Goal: Transaction & Acquisition: Download file/media

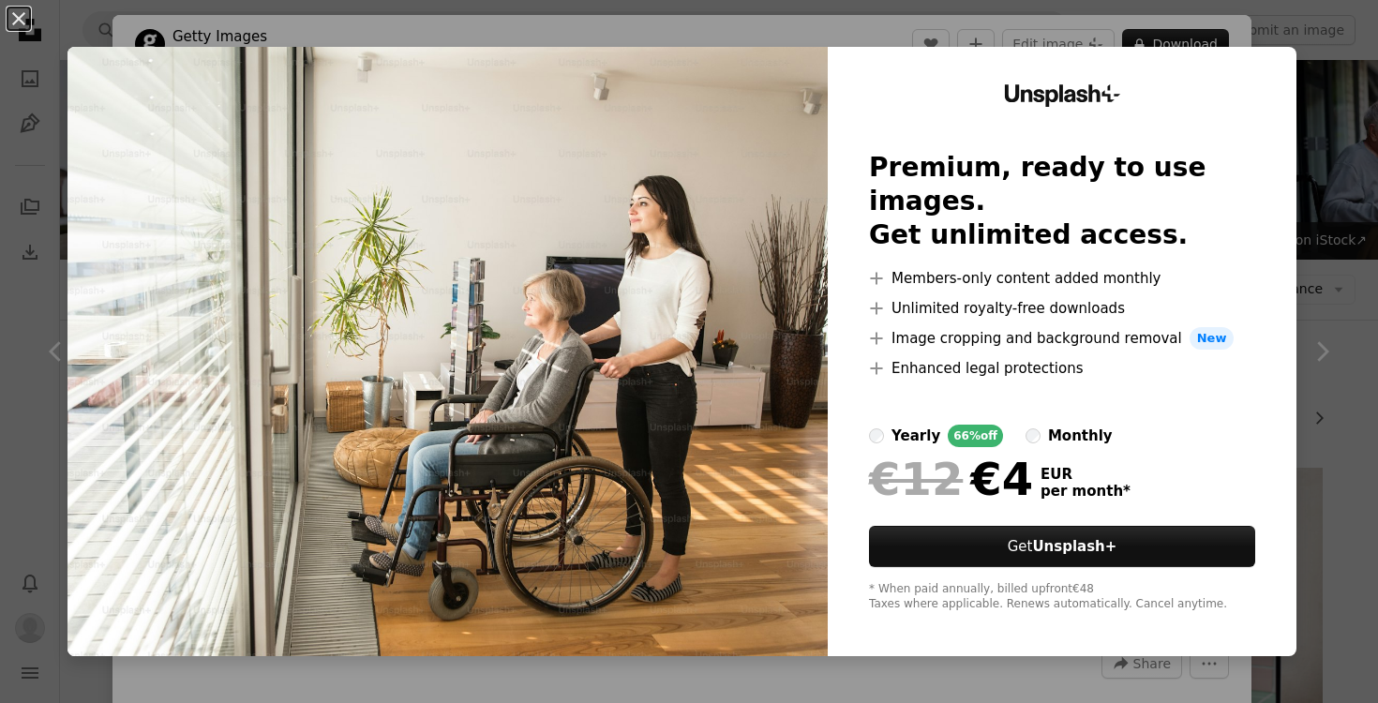
scroll to position [1579, 0]
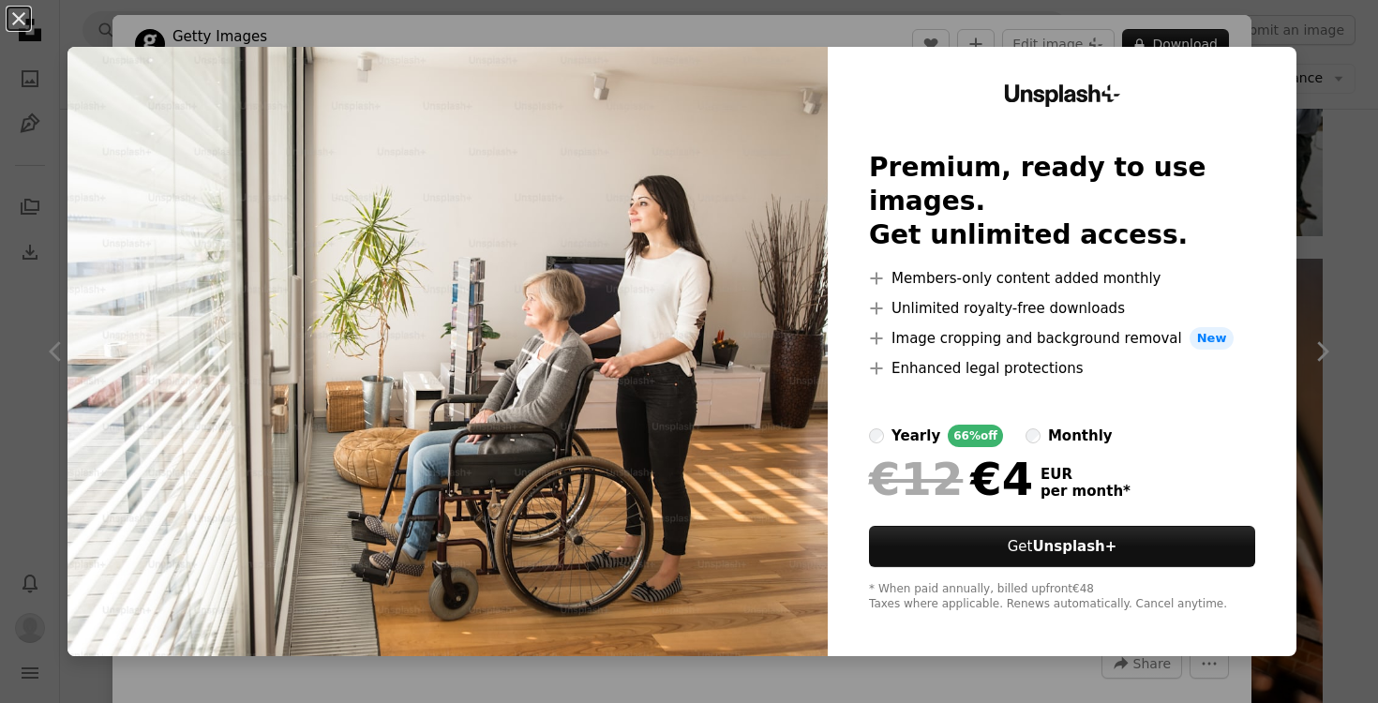
click at [1227, 33] on div "An X shape Unsplash+ Premium, ready to use images. Get unlimited access. A plus…" at bounding box center [689, 351] width 1378 height 703
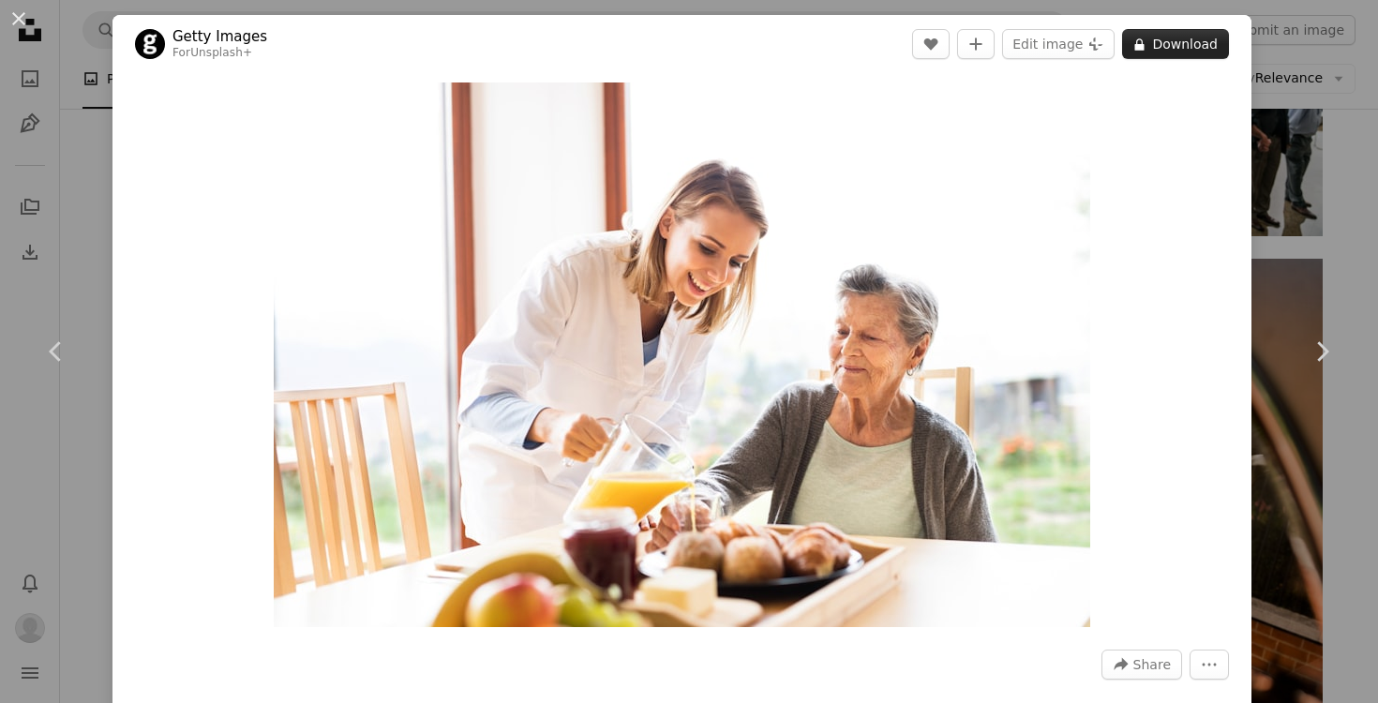
click at [1209, 42] on button "A lock Download" at bounding box center [1175, 44] width 107 height 30
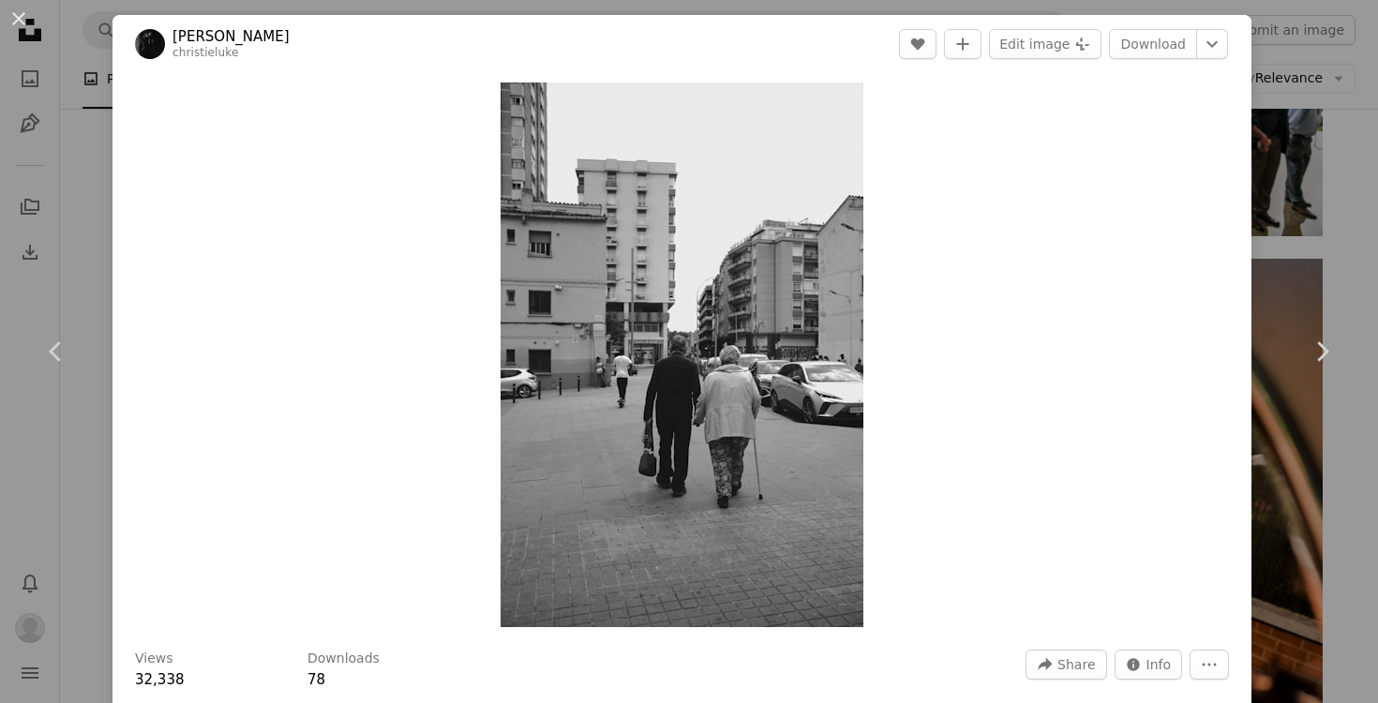
click at [1339, 189] on div "An X shape Chevron left Chevron right [PERSON_NAME] A heart A plus sign Edit im…" at bounding box center [689, 351] width 1378 height 703
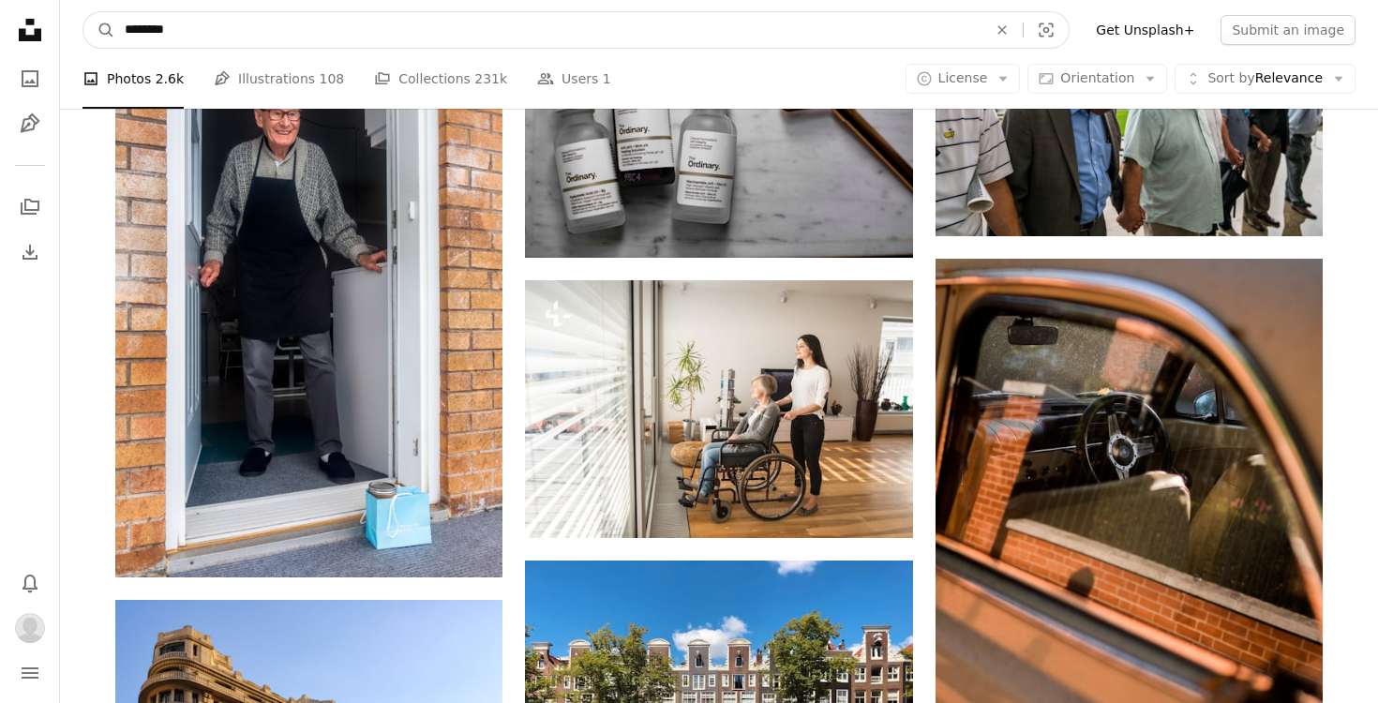
click at [130, 32] on input "********" at bounding box center [548, 30] width 866 height 36
type input "****"
click button "A magnifying glass" at bounding box center [99, 30] width 32 height 36
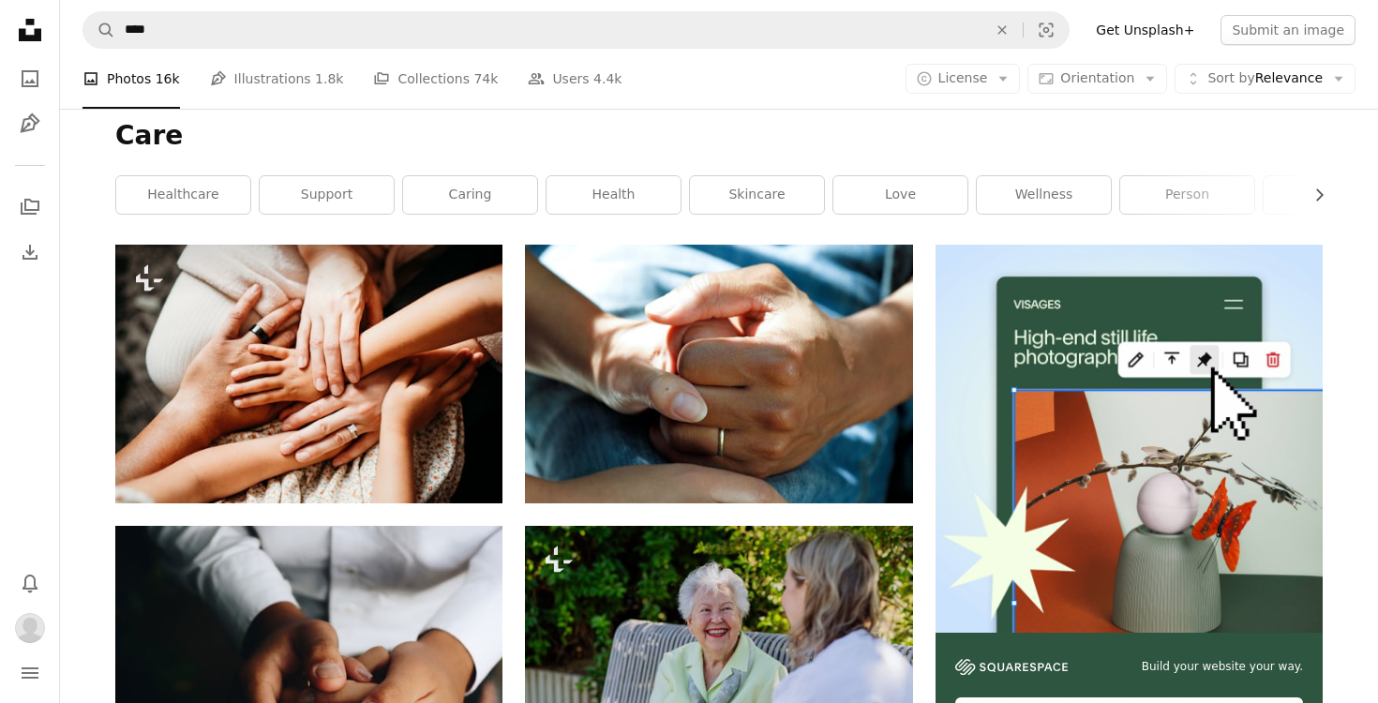
scroll to position [266, 0]
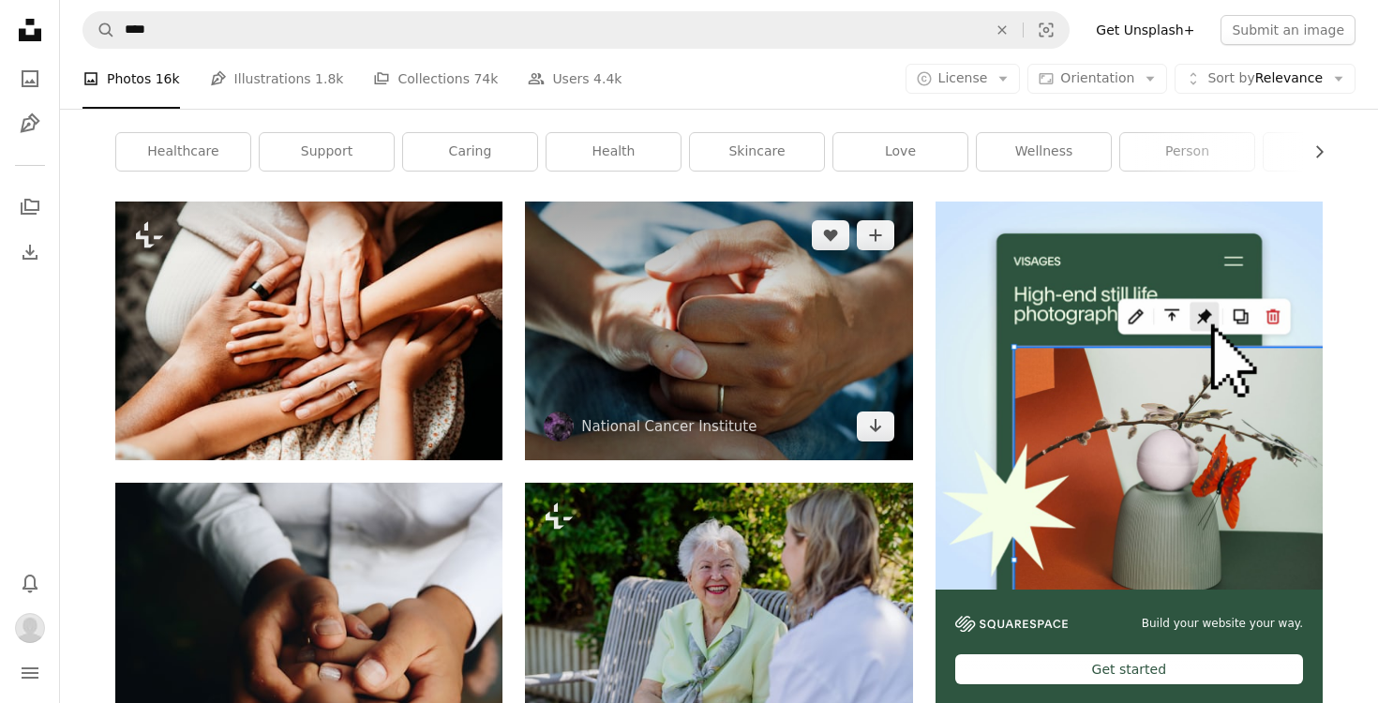
click at [717, 342] on img at bounding box center [718, 331] width 387 height 258
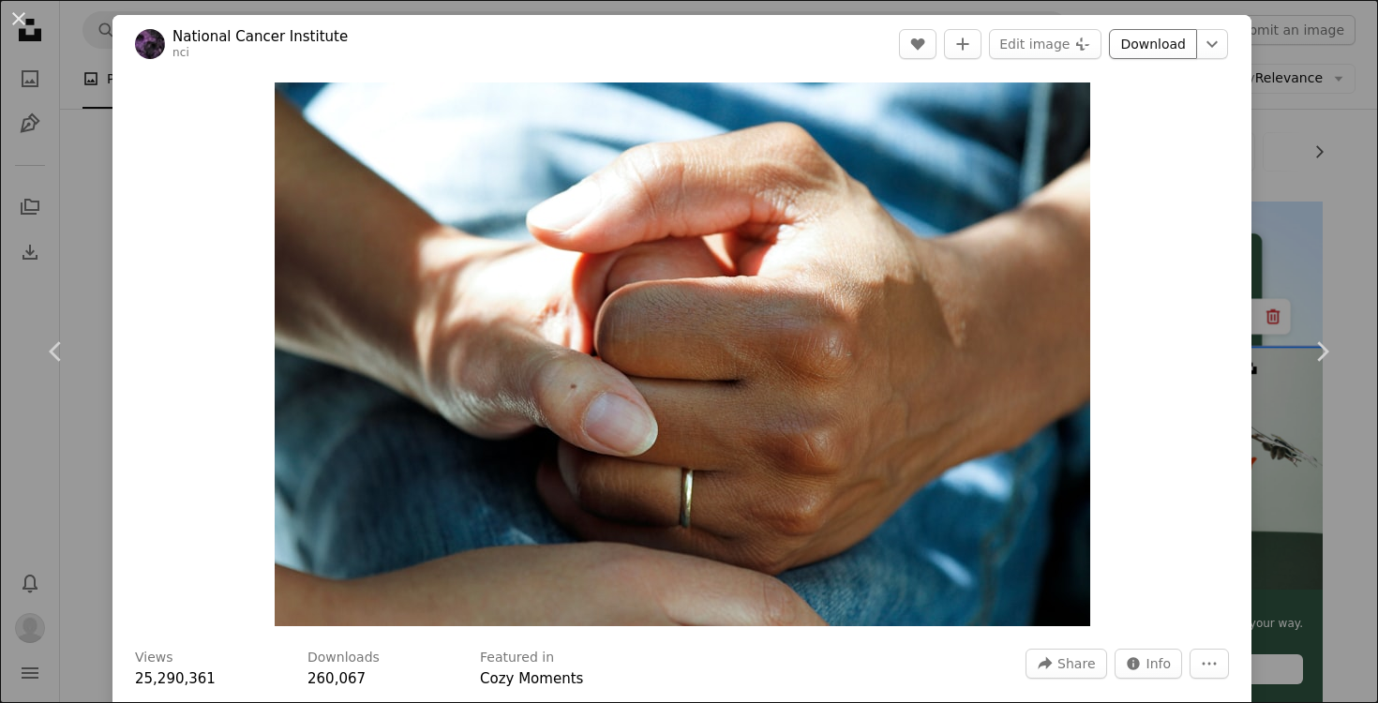
click at [1159, 46] on link "Download" at bounding box center [1153, 44] width 88 height 30
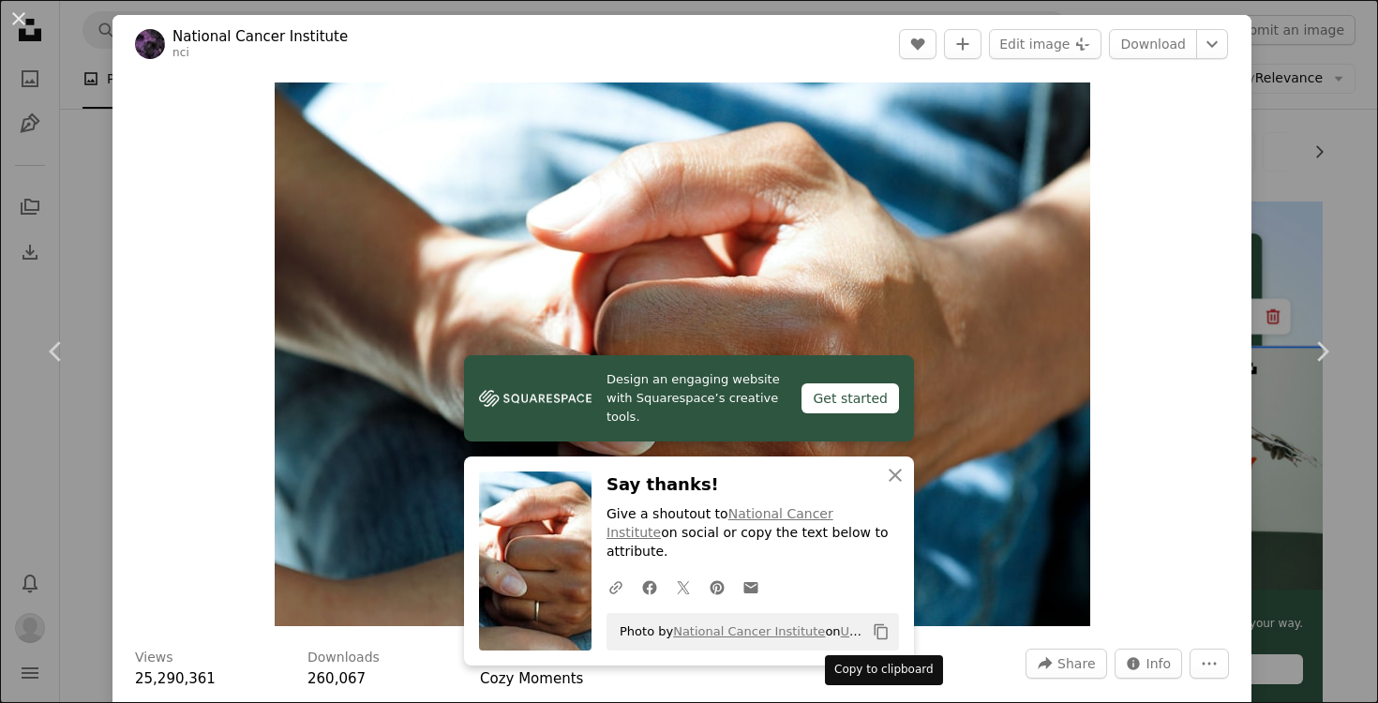
click at [876, 626] on icon "Copy content" at bounding box center [881, 631] width 17 height 17
click at [1334, 356] on icon "Chevron right" at bounding box center [1322, 352] width 30 height 30
